Goal: Task Accomplishment & Management: Complete application form

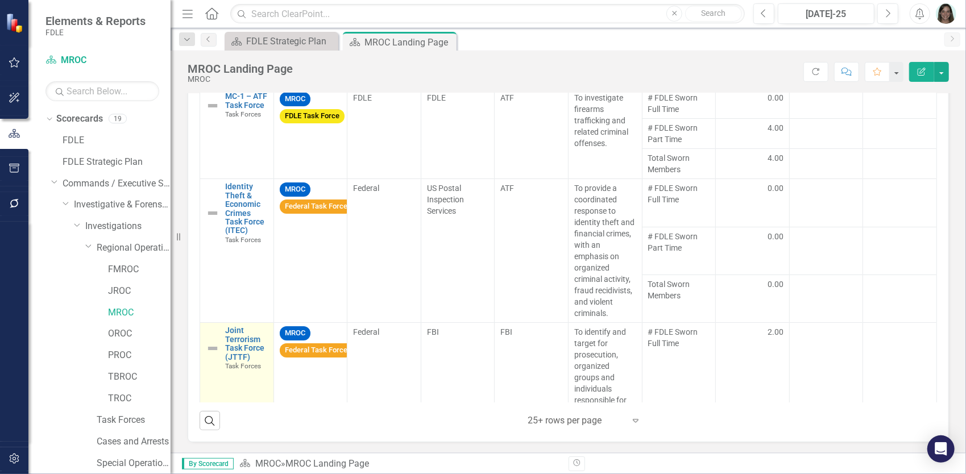
scroll to position [943, 0]
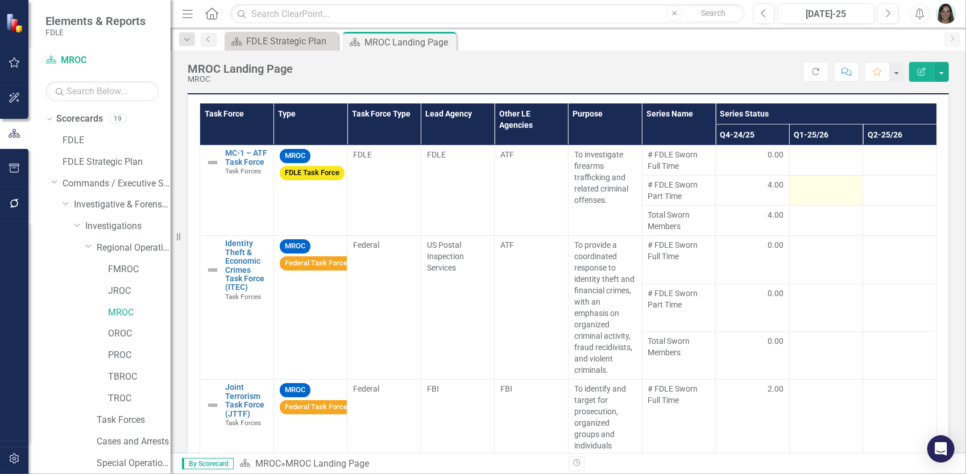
click at [826, 185] on div at bounding box center [826, 186] width 62 height 14
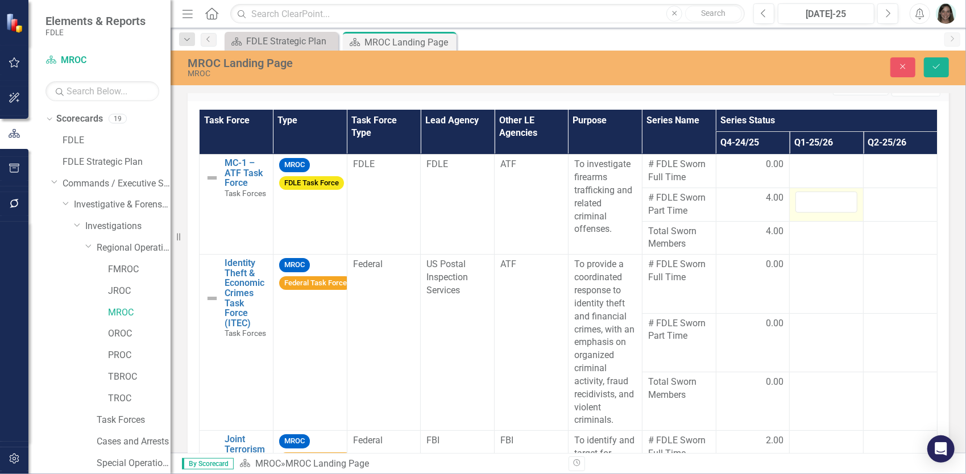
scroll to position [948, 0]
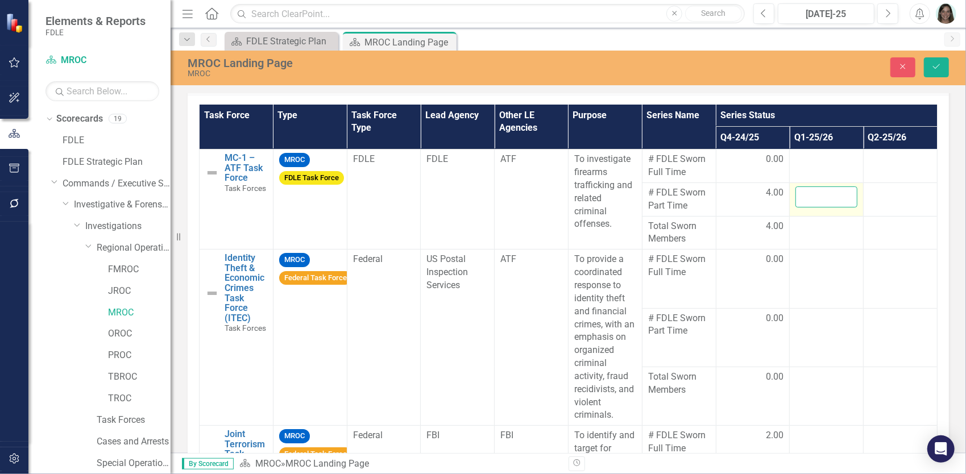
click at [814, 193] on input "number" at bounding box center [826, 196] width 62 height 21
type input "4"
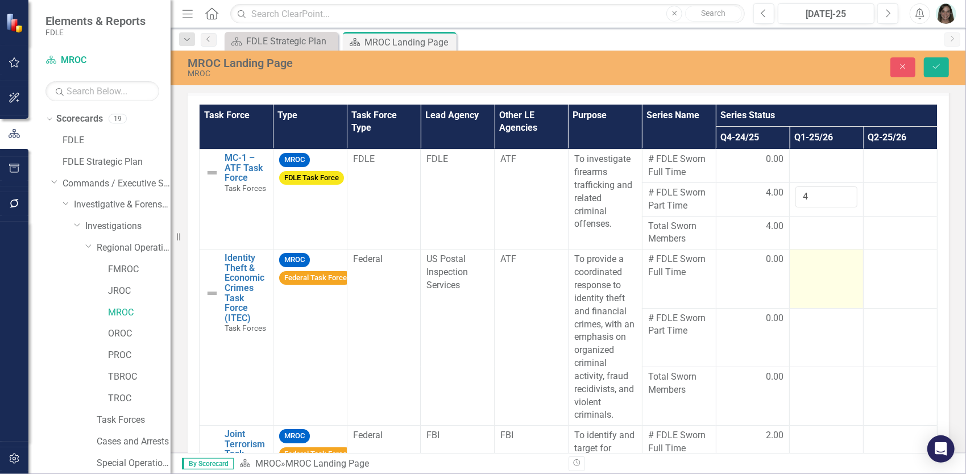
click at [798, 262] on td at bounding box center [827, 279] width 74 height 59
click at [813, 271] on td at bounding box center [827, 279] width 74 height 59
click at [806, 257] on input "number" at bounding box center [826, 263] width 62 height 21
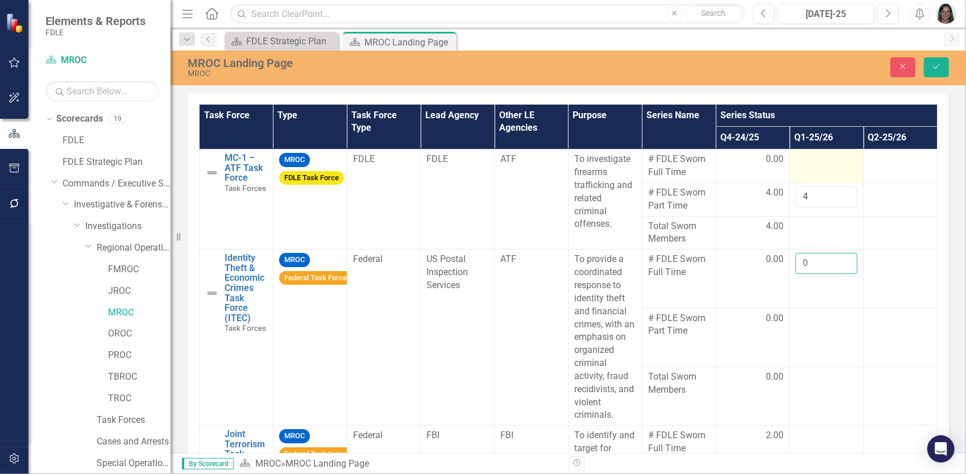
type input "0"
click at [813, 154] on div at bounding box center [826, 160] width 62 height 14
click at [814, 156] on div at bounding box center [826, 160] width 62 height 14
click at [812, 160] on input "number" at bounding box center [826, 163] width 62 height 21
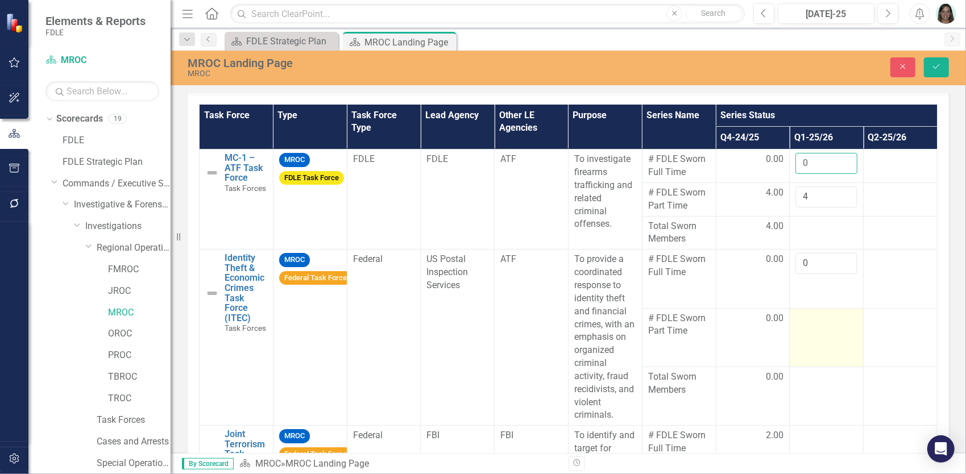
type input "0"
click at [807, 329] on td at bounding box center [827, 337] width 74 height 59
click at [805, 320] on input "number" at bounding box center [826, 322] width 62 height 21
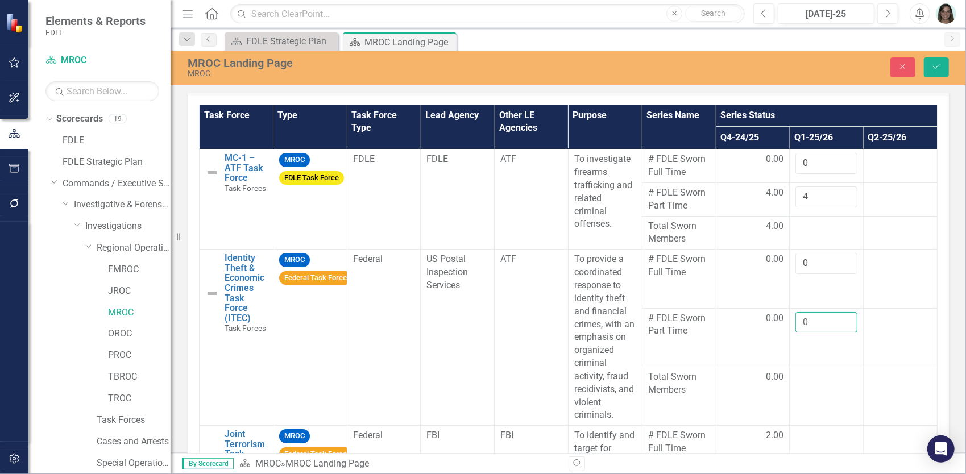
type input "0"
click at [843, 384] on td at bounding box center [827, 396] width 74 height 59
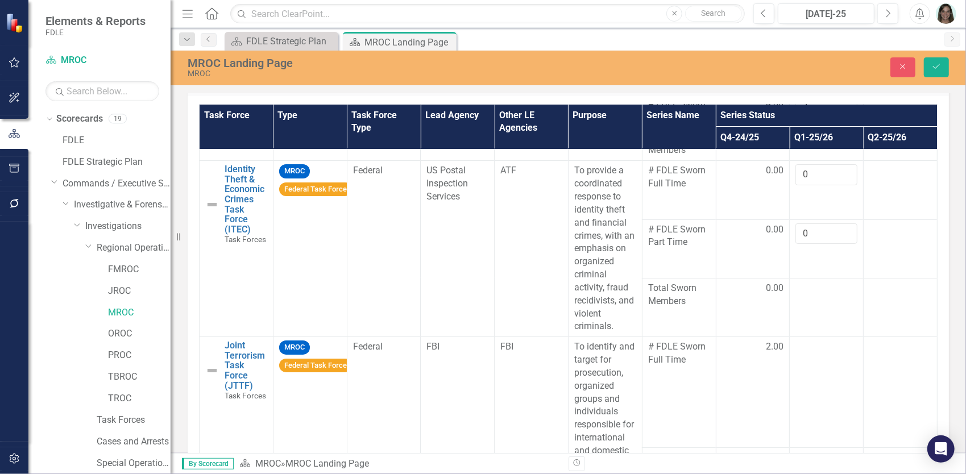
scroll to position [114, 0]
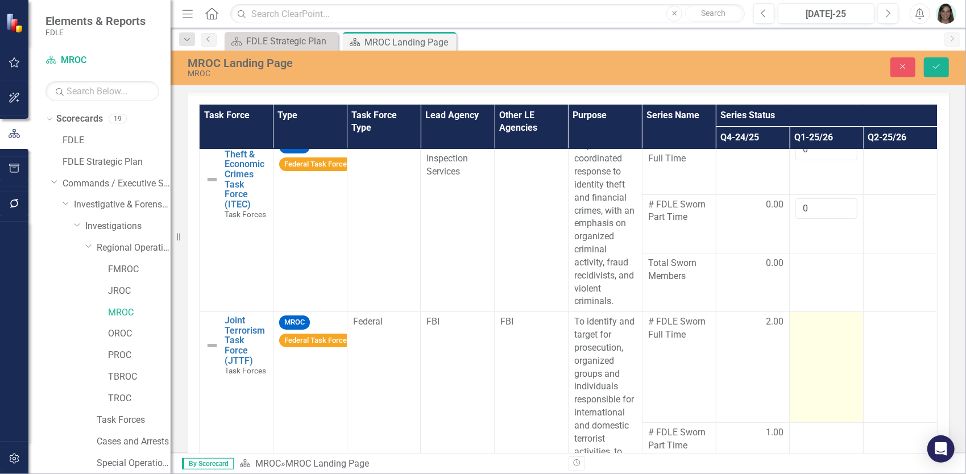
click at [819, 363] on td at bounding box center [827, 367] width 74 height 111
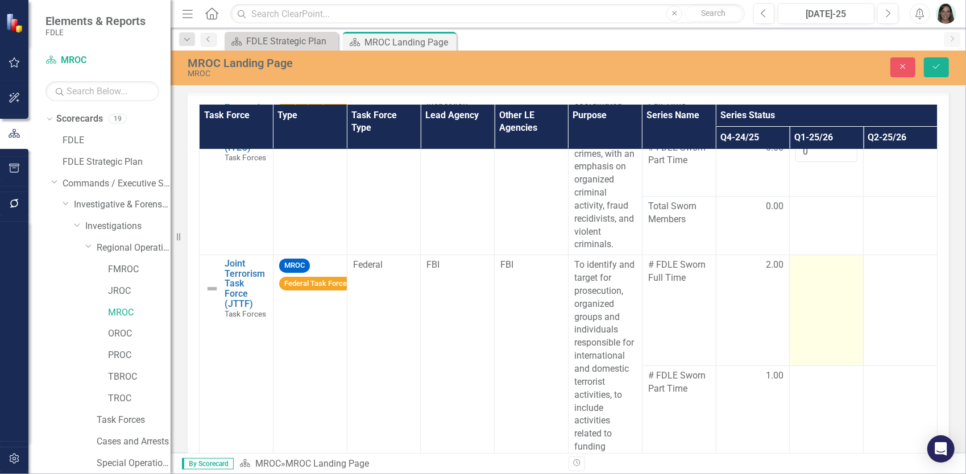
scroll to position [227, 0]
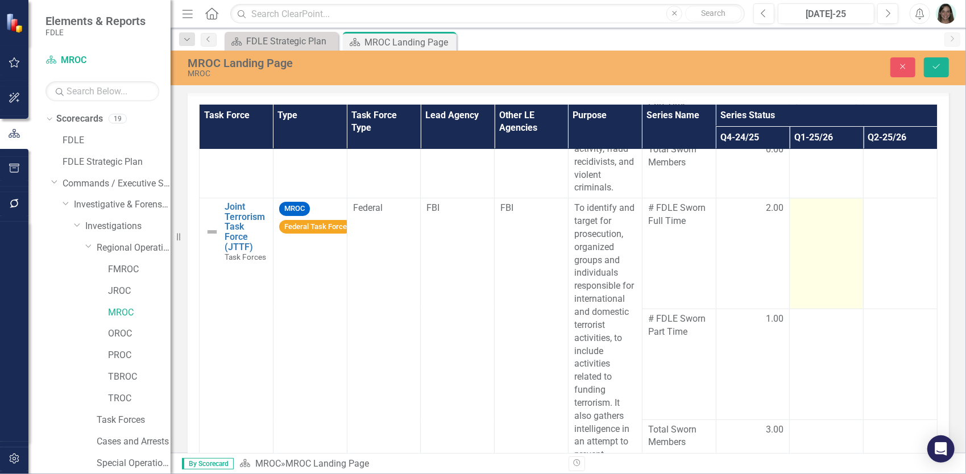
click at [813, 215] on td at bounding box center [827, 253] width 74 height 111
click at [813, 214] on td at bounding box center [827, 253] width 74 height 111
click at [810, 209] on input "number" at bounding box center [826, 212] width 62 height 21
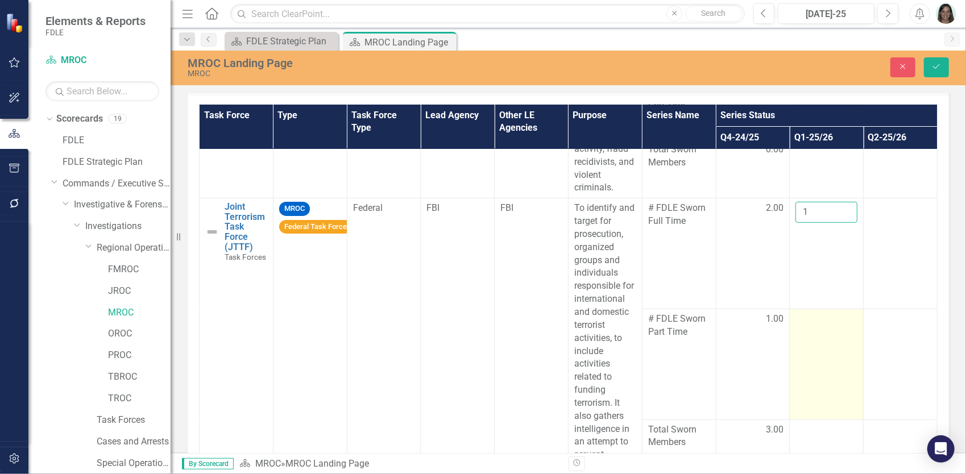
type input "1"
click at [818, 349] on td at bounding box center [827, 364] width 74 height 111
click at [801, 326] on input "number" at bounding box center [826, 323] width 62 height 21
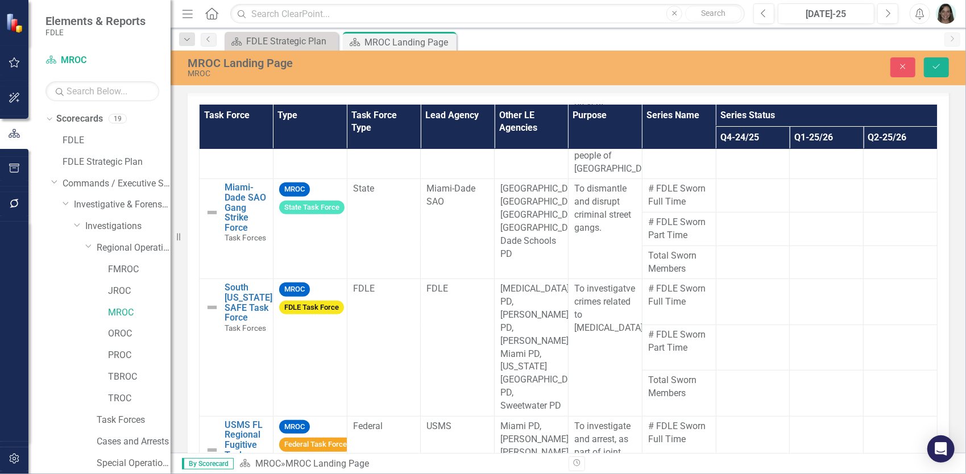
scroll to position [580, 0]
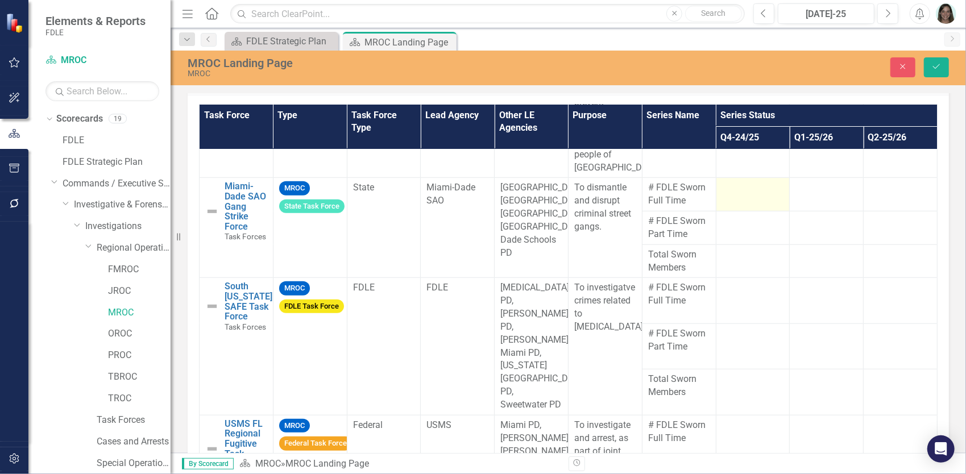
type input "1"
click at [729, 204] on td at bounding box center [753, 195] width 74 height 34
click at [729, 202] on input "number" at bounding box center [753, 191] width 62 height 21
type input "4"
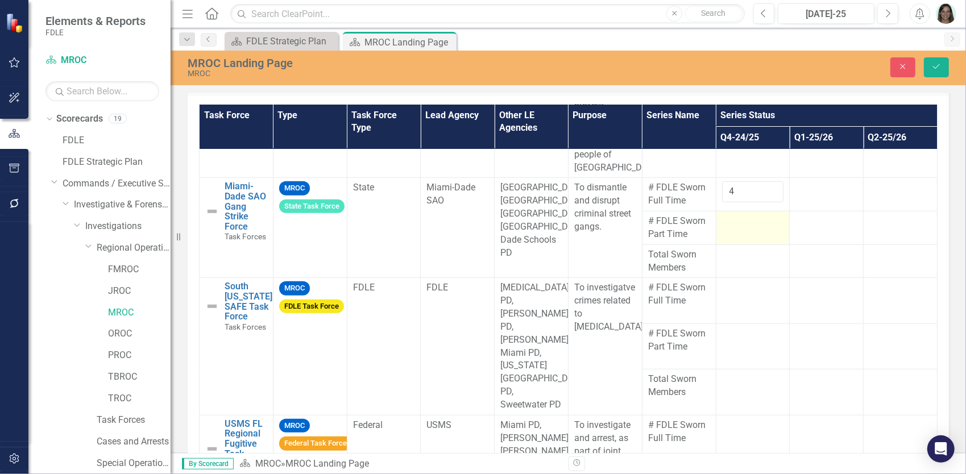
click at [729, 229] on div at bounding box center [753, 222] width 62 height 14
click at [729, 231] on input "number" at bounding box center [753, 225] width 62 height 21
type input "4"
click at [798, 195] on div at bounding box center [826, 188] width 62 height 14
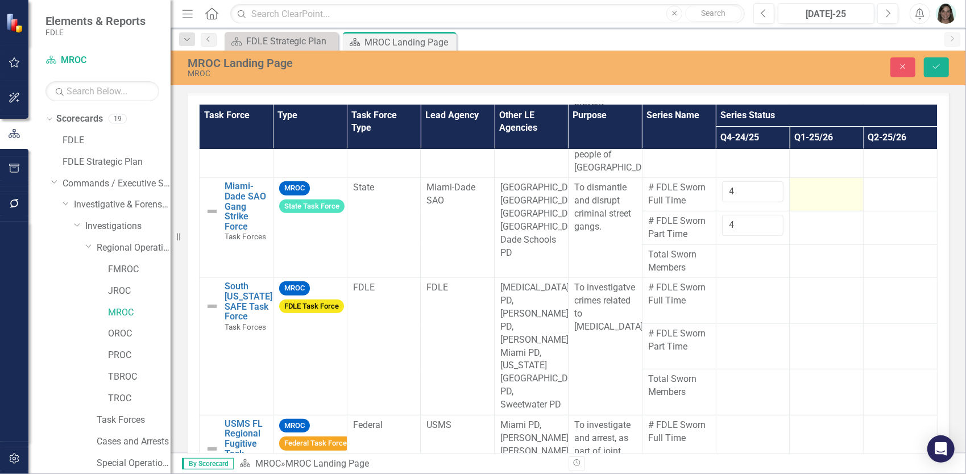
click at [798, 195] on div at bounding box center [826, 188] width 62 height 14
click at [798, 199] on input "number" at bounding box center [826, 191] width 62 height 21
type input "4"
click at [794, 243] on td at bounding box center [827, 228] width 74 height 34
click at [795, 229] on div at bounding box center [826, 222] width 62 height 14
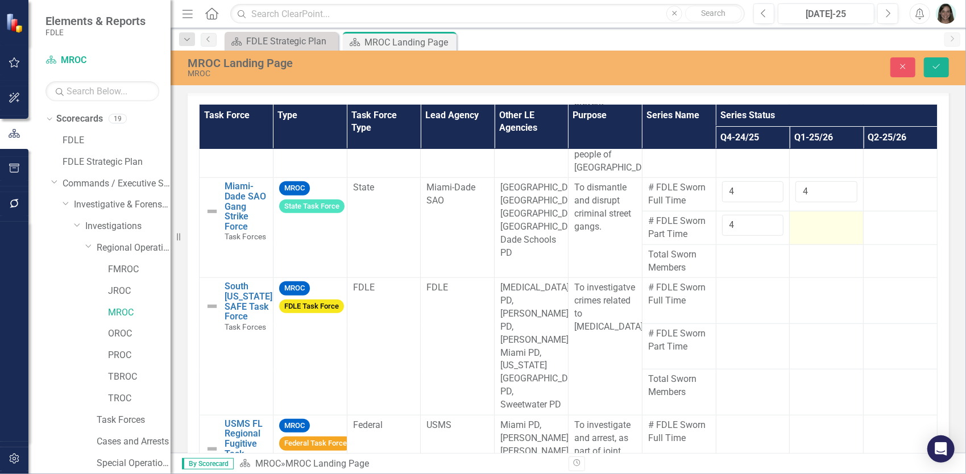
click at [795, 229] on div at bounding box center [826, 222] width 62 height 14
click at [798, 232] on input "number" at bounding box center [826, 225] width 62 height 21
type input "4"
drag, startPoint x: 720, startPoint y: 196, endPoint x: 707, endPoint y: 198, distance: 13.2
click at [716, 198] on td "4" at bounding box center [753, 195] width 74 height 34
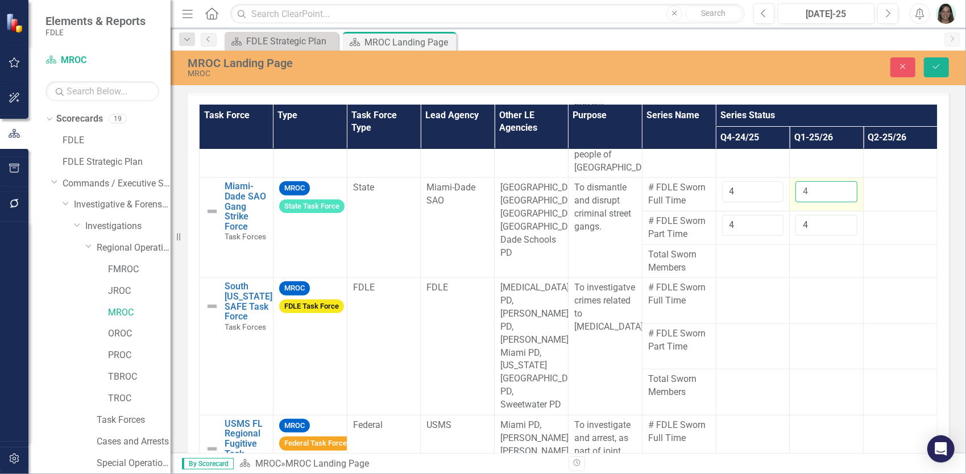
drag, startPoint x: 793, startPoint y: 199, endPoint x: 787, endPoint y: 200, distance: 5.8
click at [795, 200] on input "4" at bounding box center [826, 191] width 62 height 21
drag, startPoint x: 727, startPoint y: 201, endPoint x: 711, endPoint y: 203, distance: 16.0
click at [722, 202] on input "4" at bounding box center [753, 191] width 62 height 21
type input "0"
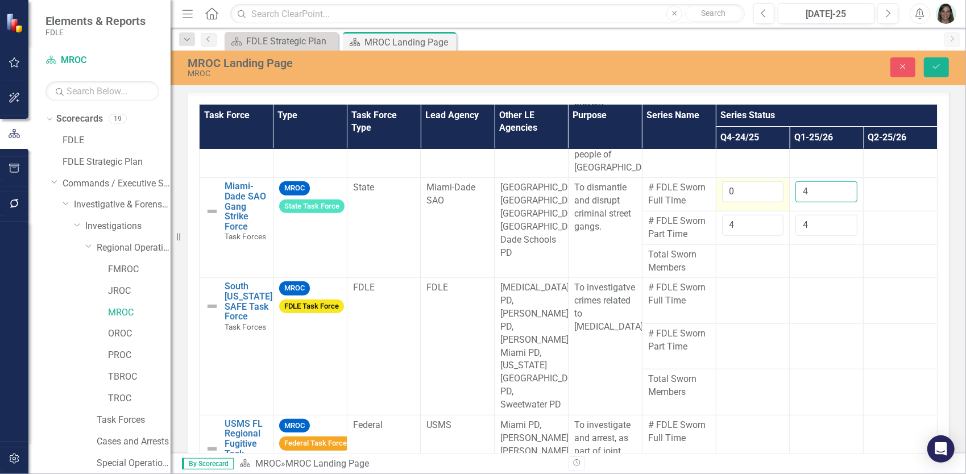
drag, startPoint x: 798, startPoint y: 200, endPoint x: 770, endPoint y: 205, distance: 28.2
click at [770, 205] on tr "Miami-Dade SAO Gang Strike Force Task Forces Link Open Element MROC State Task …" at bounding box center [569, 195] width 738 height 34
type input "0"
click at [743, 262] on div at bounding box center [753, 255] width 62 height 14
click at [736, 309] on td at bounding box center [753, 300] width 74 height 45
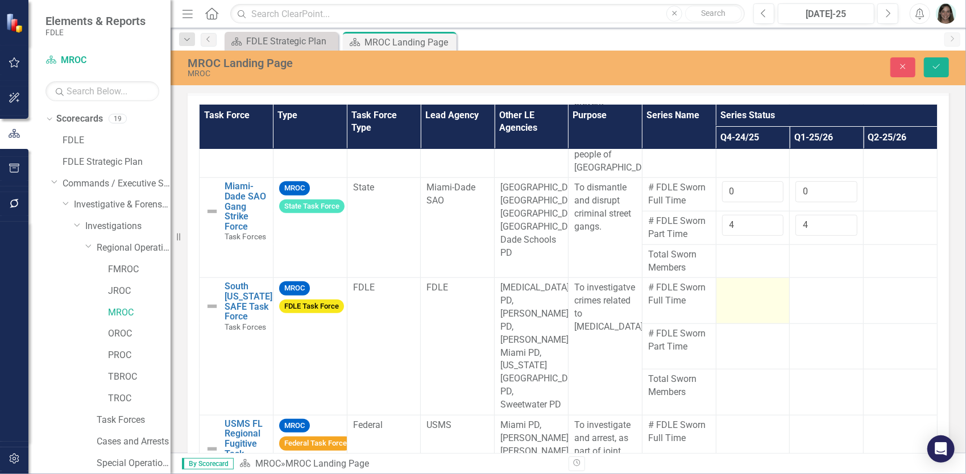
click at [736, 309] on td at bounding box center [753, 300] width 74 height 45
click at [732, 299] on input "number" at bounding box center [753, 291] width 62 height 21
type input "5"
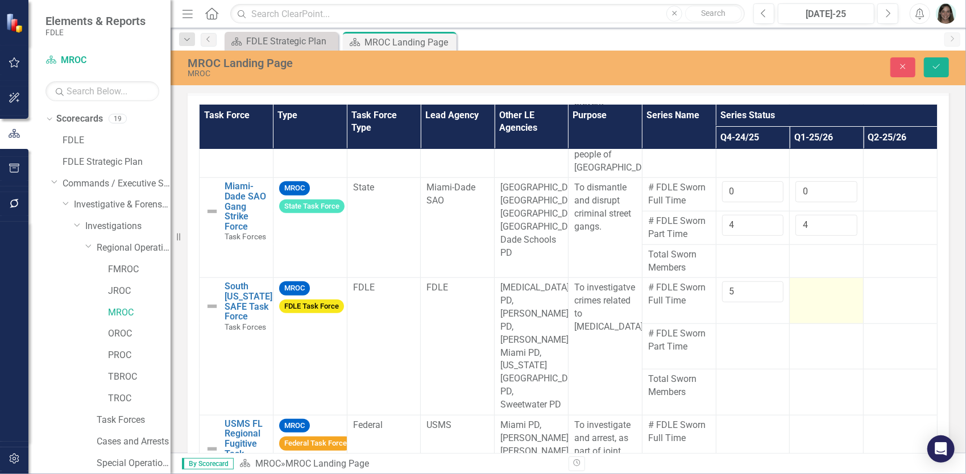
click at [810, 295] on div at bounding box center [826, 288] width 62 height 14
click at [810, 299] on input "number" at bounding box center [826, 291] width 62 height 21
type input "5"
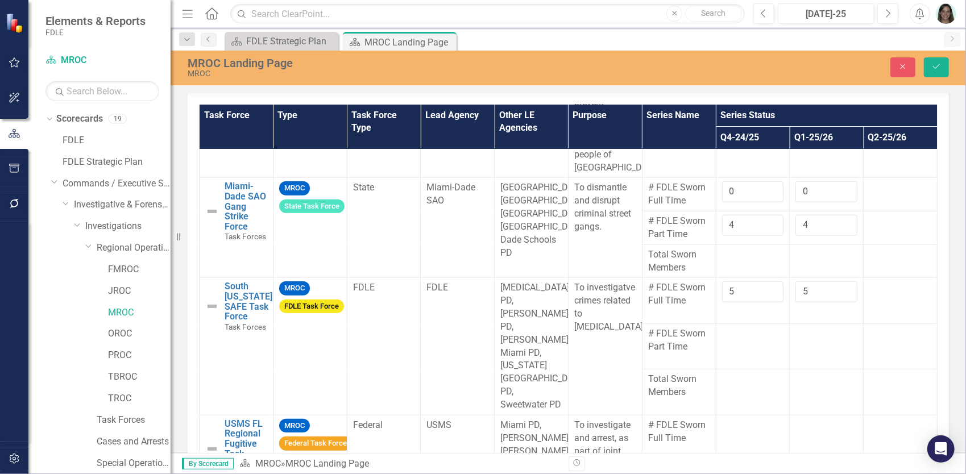
click at [534, 335] on p "[MEDICAL_DATA] PD, [PERSON_NAME] PD, [PERSON_NAME], Miami PD, [US_STATE][GEOGRA…" at bounding box center [531, 346] width 62 height 130
click at [531, 333] on p "[MEDICAL_DATA] PD, [PERSON_NAME] PD, [PERSON_NAME], Miami PD, [US_STATE][GEOGRA…" at bounding box center [531, 346] width 62 height 130
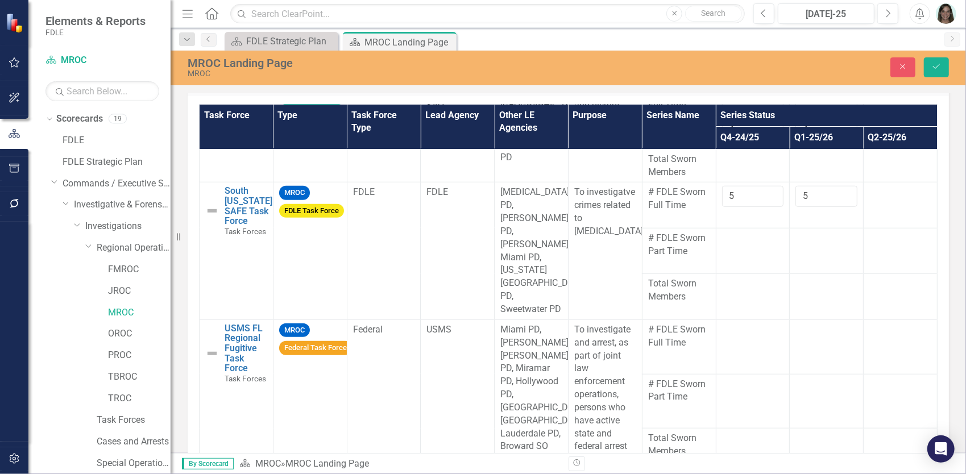
scroll to position [696, 0]
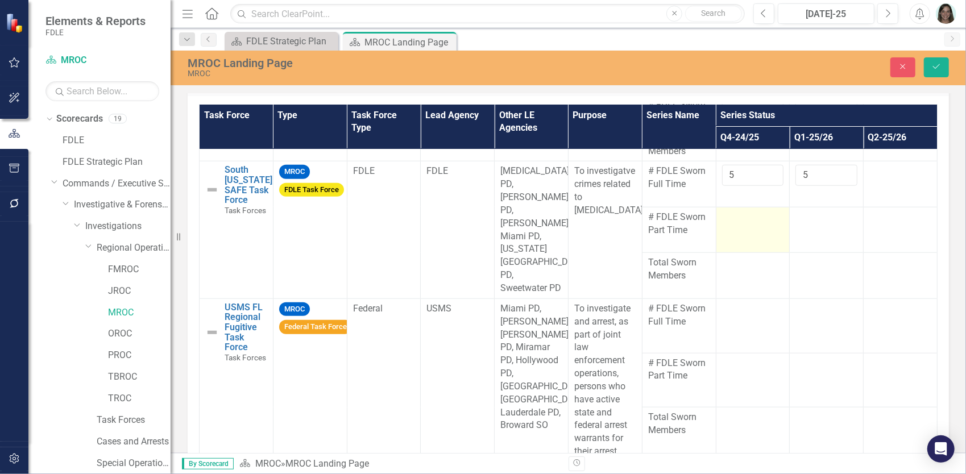
click at [730, 229] on td at bounding box center [753, 229] width 74 height 45
click at [741, 226] on input "number" at bounding box center [753, 221] width 62 height 21
type input "0"
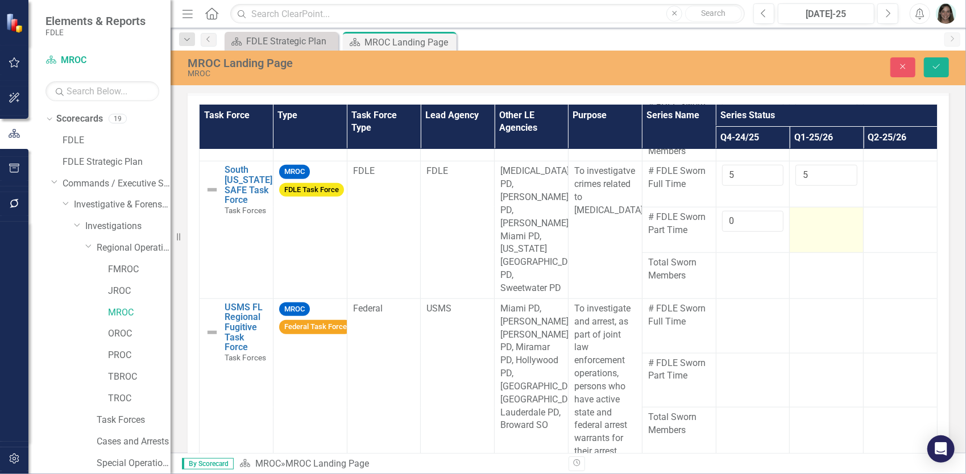
click at [796, 220] on div at bounding box center [826, 218] width 62 height 14
click at [796, 224] on input "number" at bounding box center [826, 221] width 62 height 21
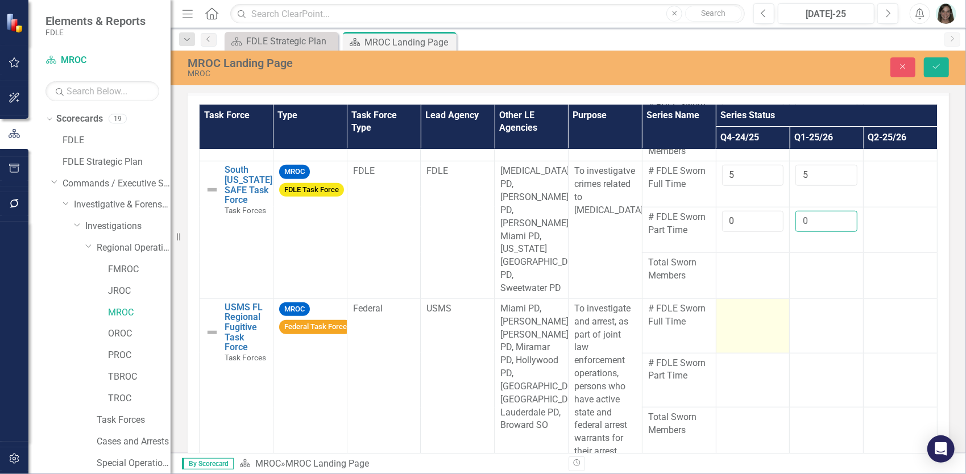
type input "0"
click at [730, 319] on td at bounding box center [753, 325] width 74 height 55
click at [729, 313] on input "number" at bounding box center [753, 312] width 62 height 21
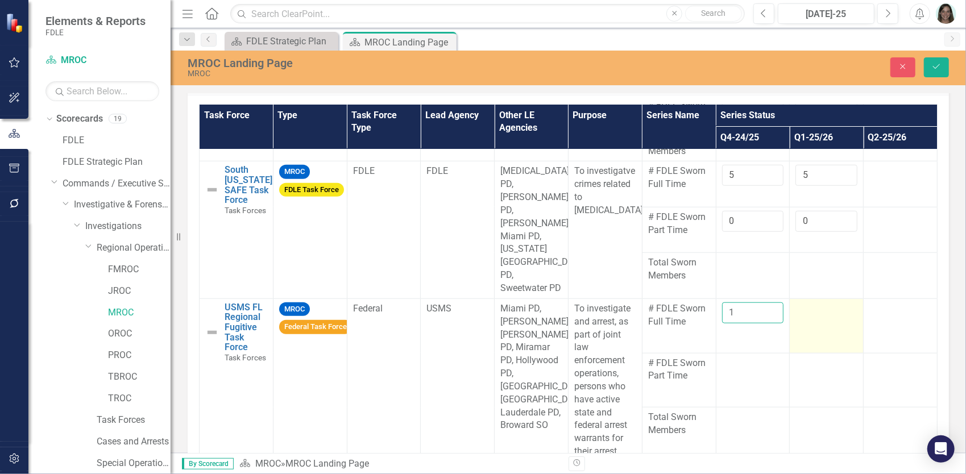
type input "1"
click at [793, 314] on td at bounding box center [827, 325] width 74 height 55
drag, startPoint x: 793, startPoint y: 314, endPoint x: 799, endPoint y: 306, distance: 9.7
click at [799, 306] on input "number" at bounding box center [826, 312] width 62 height 21
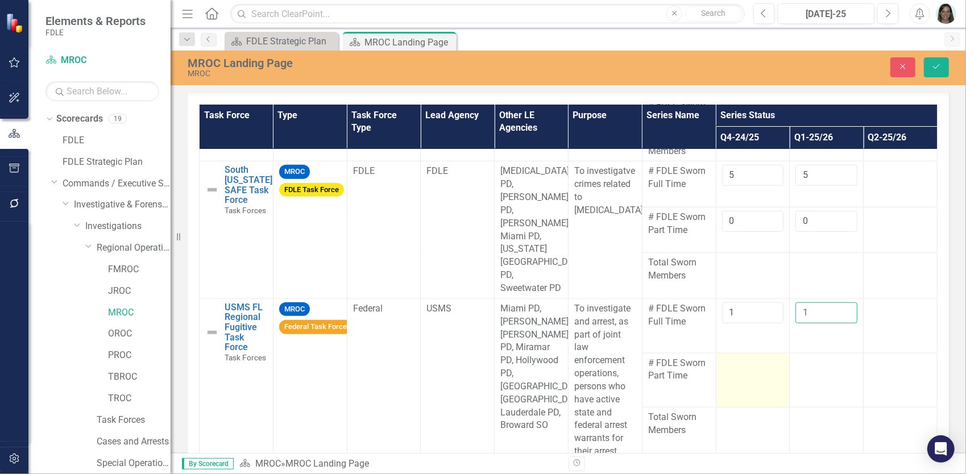
type input "1"
click at [748, 359] on div at bounding box center [753, 364] width 62 height 14
click at [747, 359] on div at bounding box center [753, 364] width 62 height 14
drag, startPoint x: 747, startPoint y: 359, endPoint x: 736, endPoint y: 362, distance: 10.5
click at [736, 362] on input "number" at bounding box center [753, 367] width 62 height 21
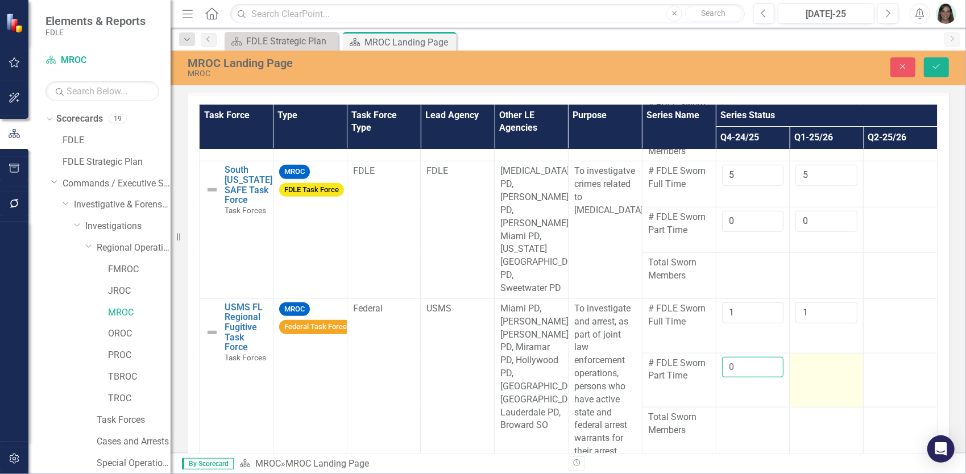
type input "0"
click at [797, 374] on td at bounding box center [827, 380] width 74 height 55
click at [797, 366] on input "number" at bounding box center [826, 367] width 62 height 21
type input "1"
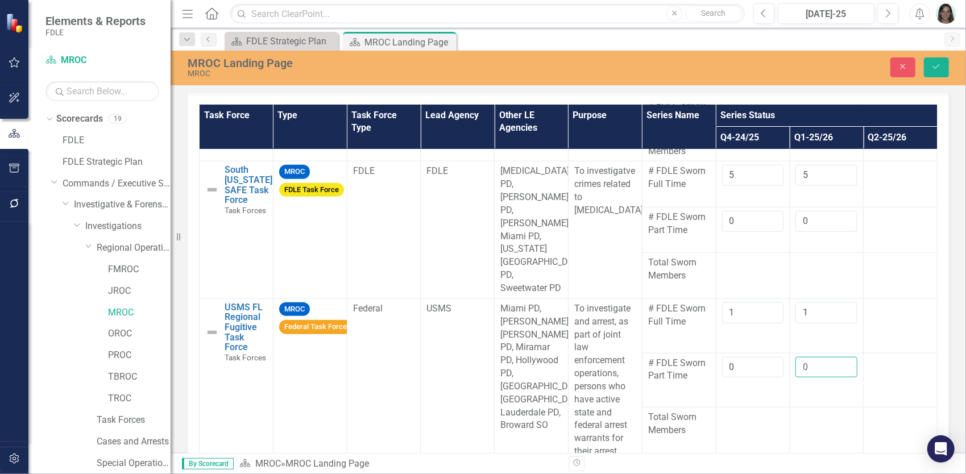
type input "0"
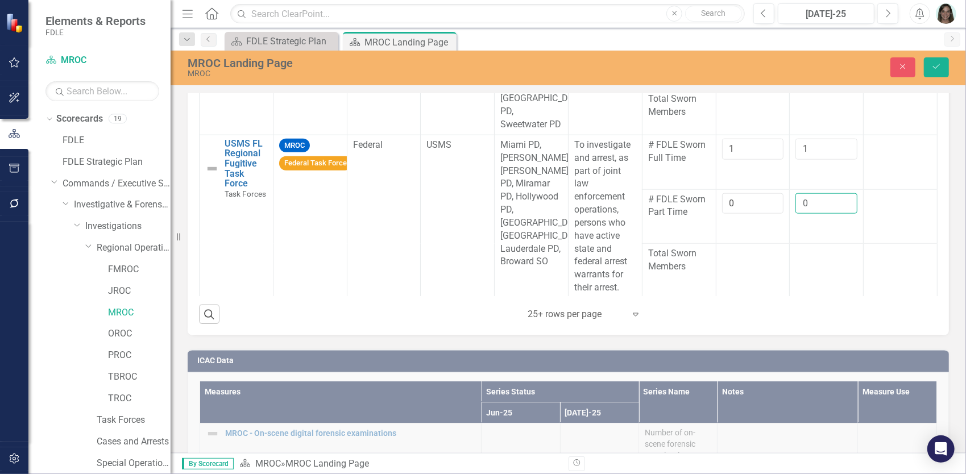
scroll to position [1168, 0]
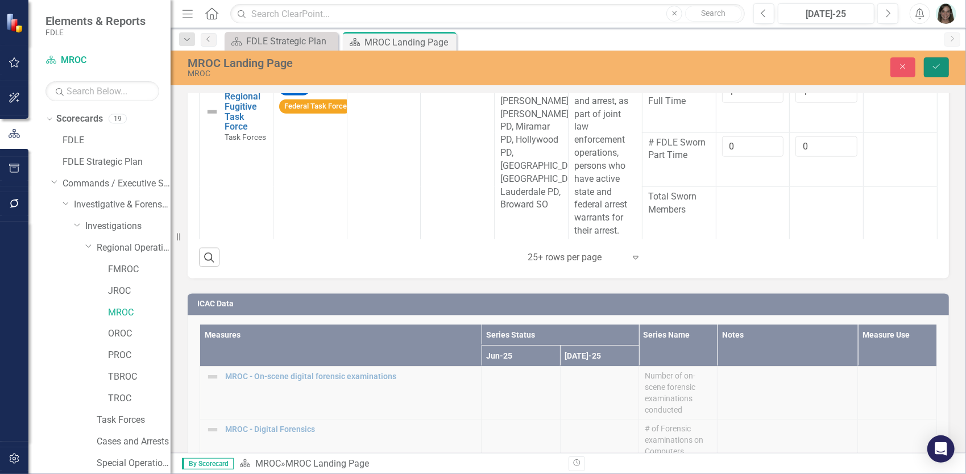
click at [940, 63] on icon "Save" at bounding box center [936, 67] width 10 height 8
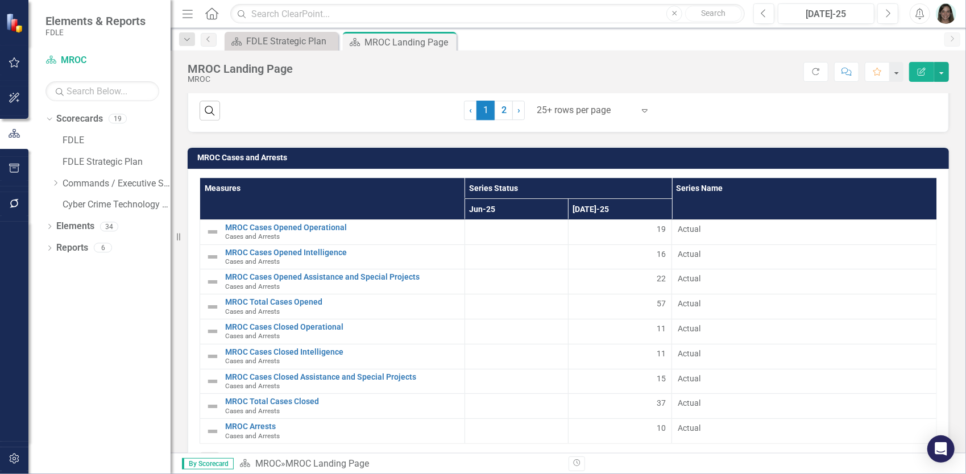
scroll to position [2225, 0]
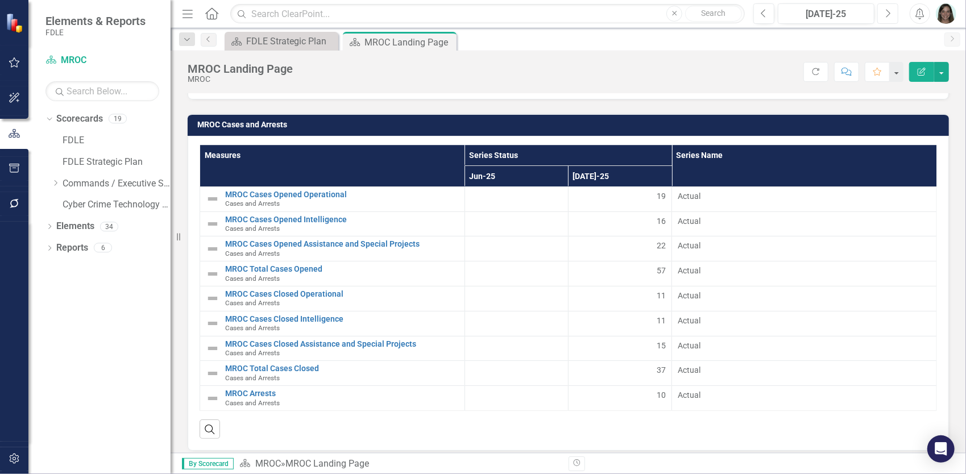
click at [895, 14] on button "Next" at bounding box center [887, 13] width 21 height 20
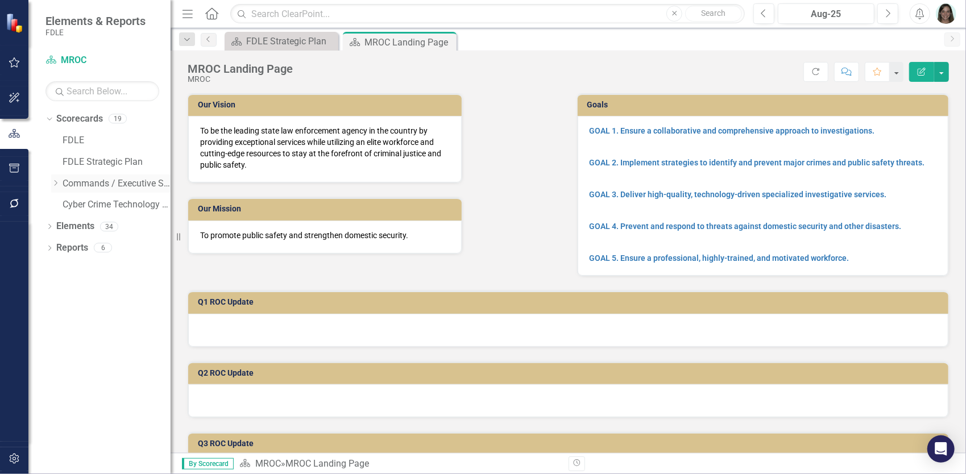
click at [56, 183] on icon "Dropdown" at bounding box center [55, 183] width 9 height 7
click at [67, 205] on icon "Dropdown" at bounding box center [67, 204] width 9 height 7
click at [73, 223] on div "Dropdown Investigations" at bounding box center [110, 228] width 119 height 22
click at [76, 228] on icon "Dropdown" at bounding box center [78, 226] width 9 height 7
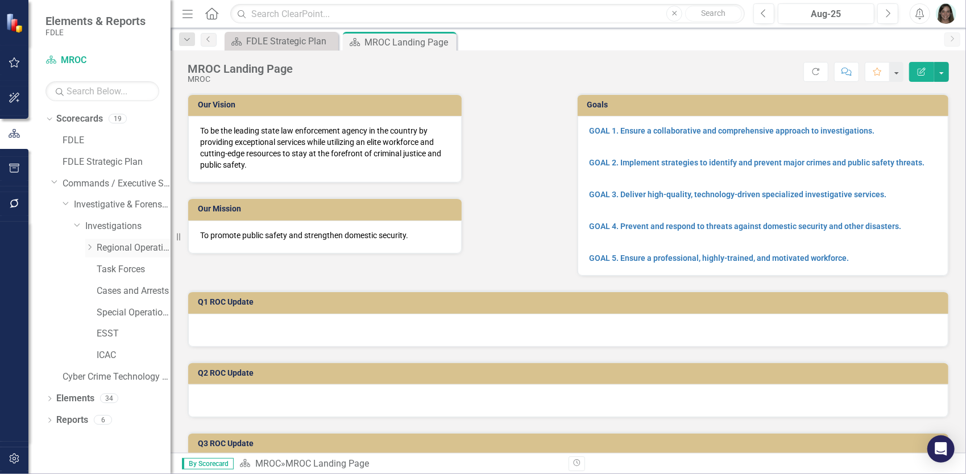
drag, startPoint x: 90, startPoint y: 241, endPoint x: 90, endPoint y: 248, distance: 7.4
click at [90, 243] on div "Dropdown Regional Operations Centers" at bounding box center [127, 248] width 85 height 19
click at [91, 251] on div "Dropdown" at bounding box center [89, 248] width 9 height 10
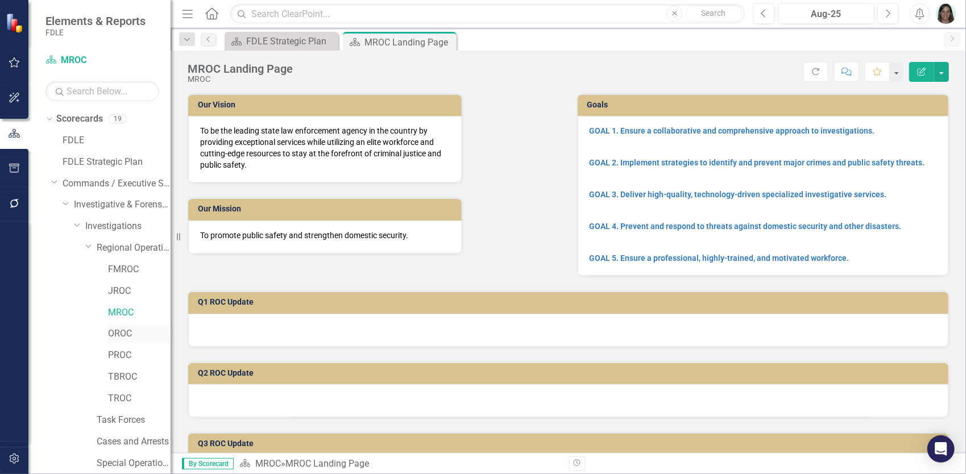
click at [117, 332] on link "OROC" at bounding box center [139, 333] width 63 height 13
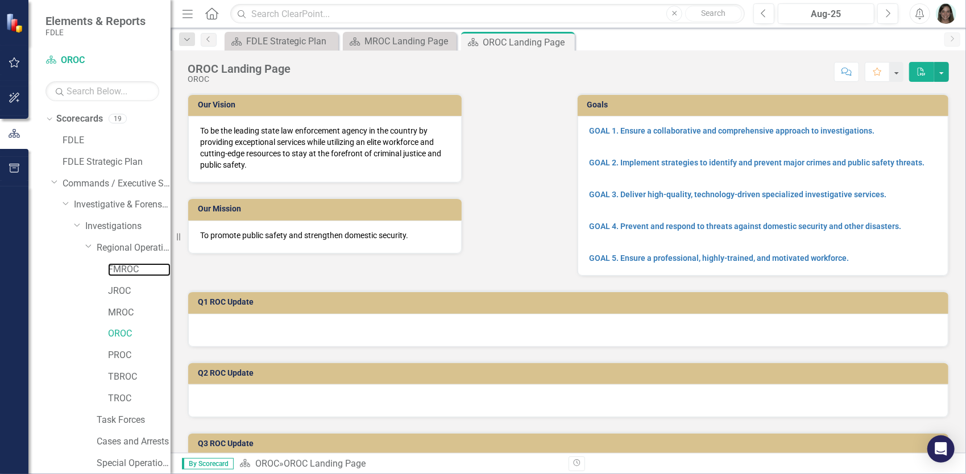
drag, startPoint x: 118, startPoint y: 275, endPoint x: 104, endPoint y: 266, distance: 16.9
click at [118, 275] on link "FMROC" at bounding box center [139, 269] width 63 height 13
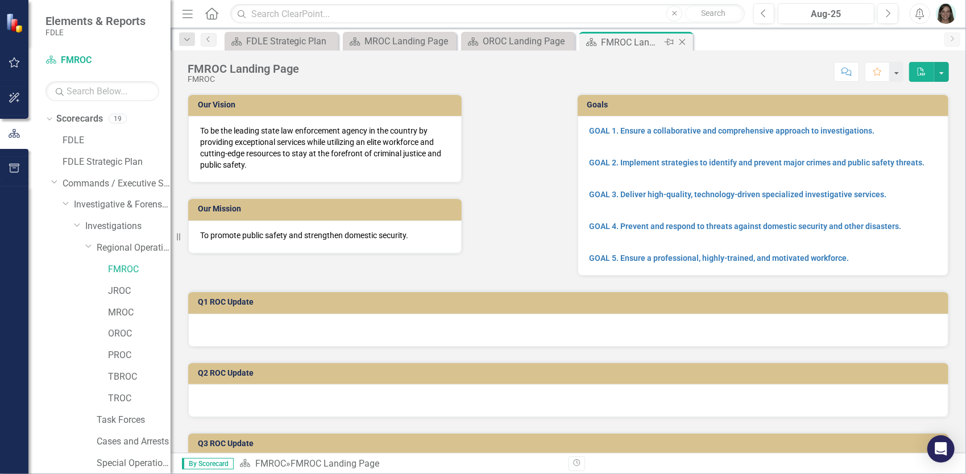
click at [681, 39] on icon "Close" at bounding box center [682, 42] width 11 height 9
click at [562, 41] on icon "Close" at bounding box center [563, 42] width 11 height 9
